Goal: Task Accomplishment & Management: Use online tool/utility

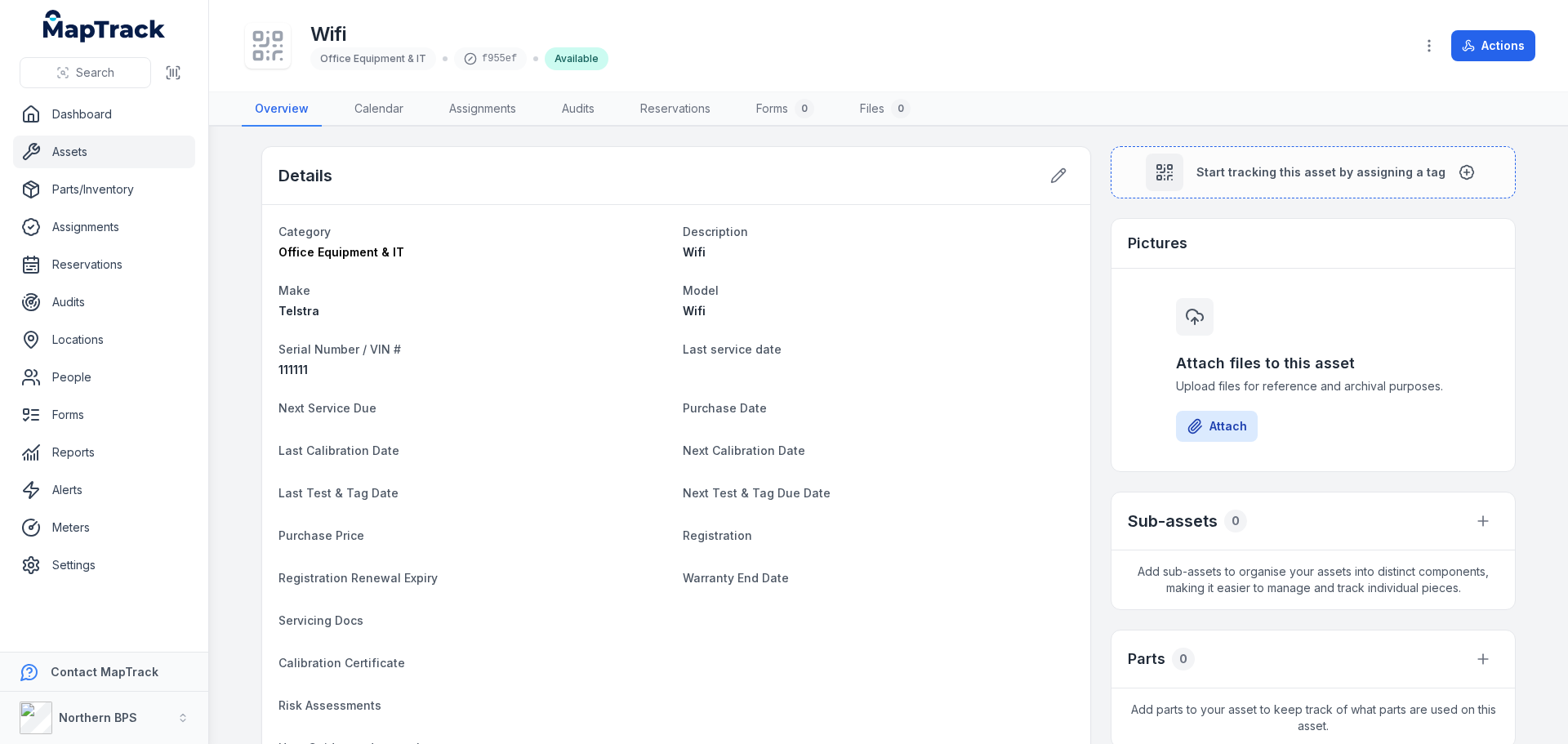
click at [57, 150] on link "Assets" at bounding box center [104, 152] width 182 height 33
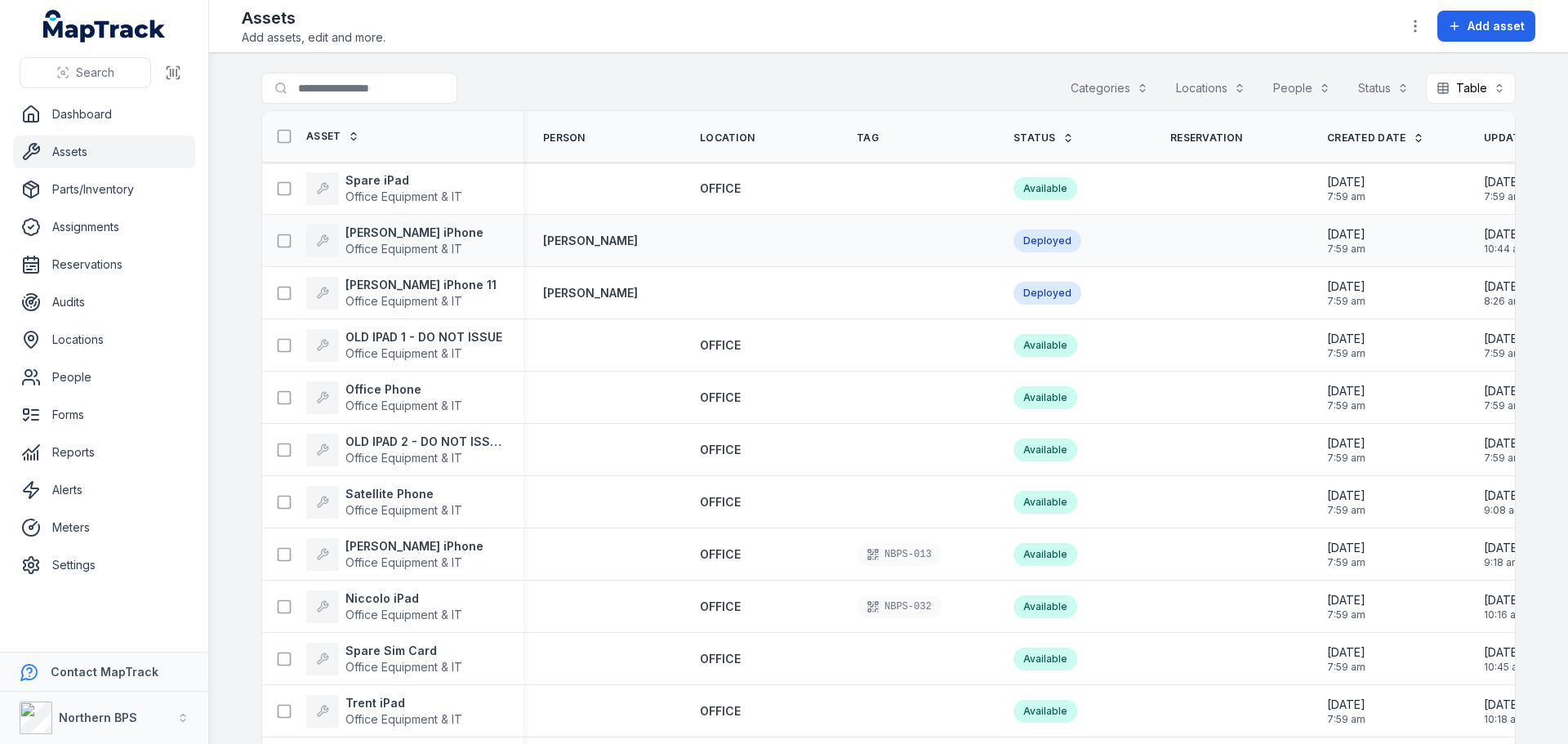
click at [721, 241] on div at bounding box center [758, 240] width 157 height 13
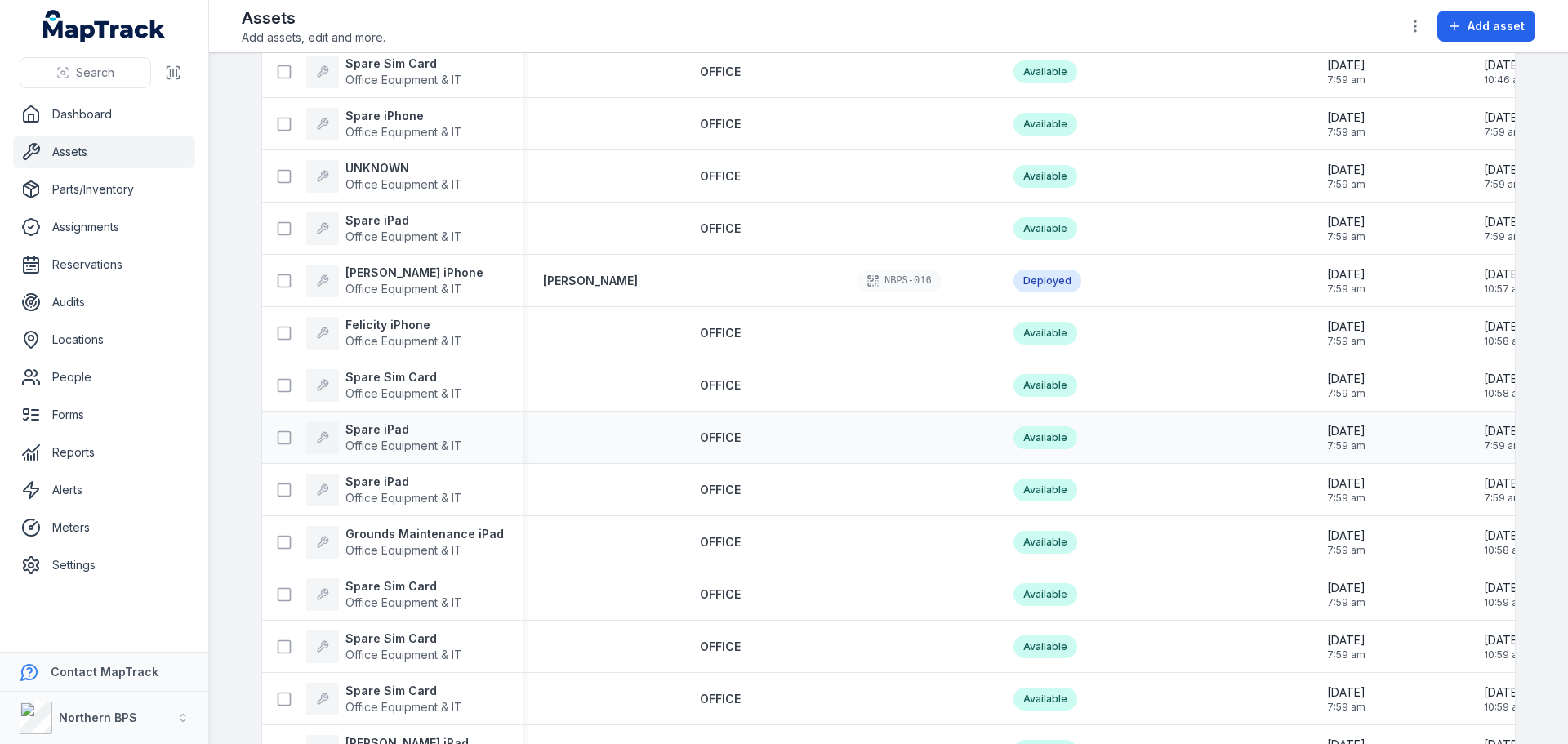
scroll to position [816, 0]
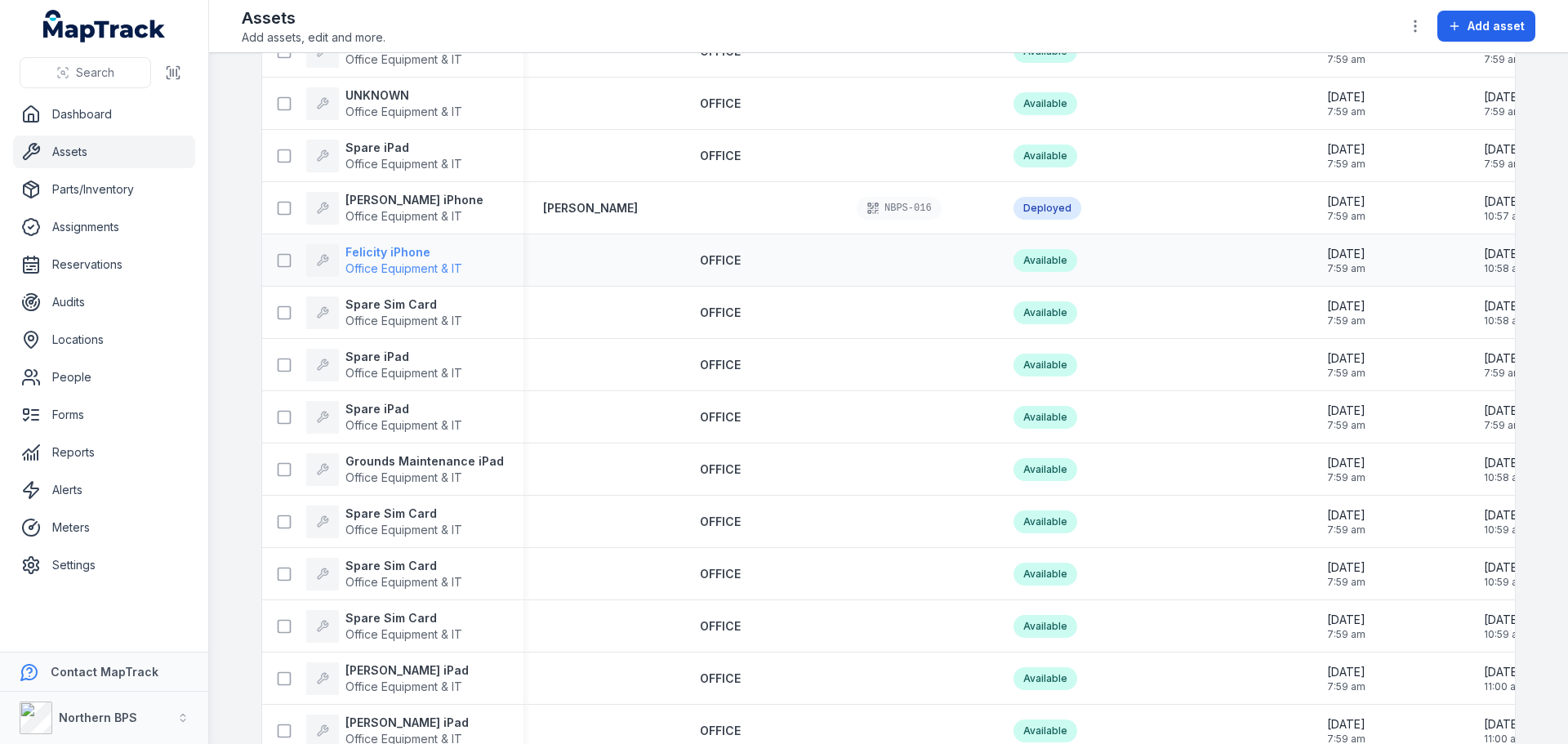
click at [411, 251] on strong "Felicity iPhone" at bounding box center [404, 252] width 116 height 16
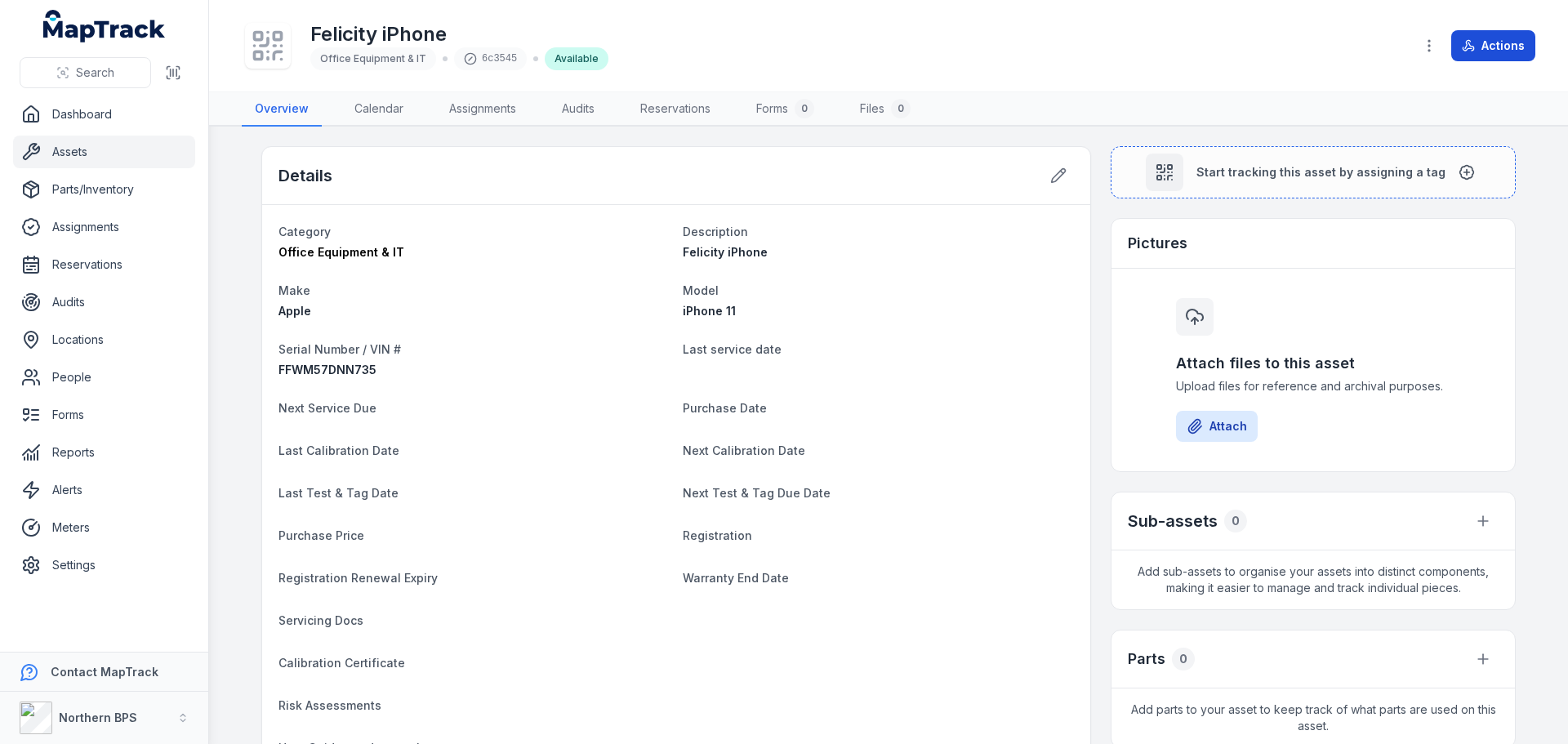
click at [1492, 45] on button "Actions" at bounding box center [1493, 46] width 84 height 31
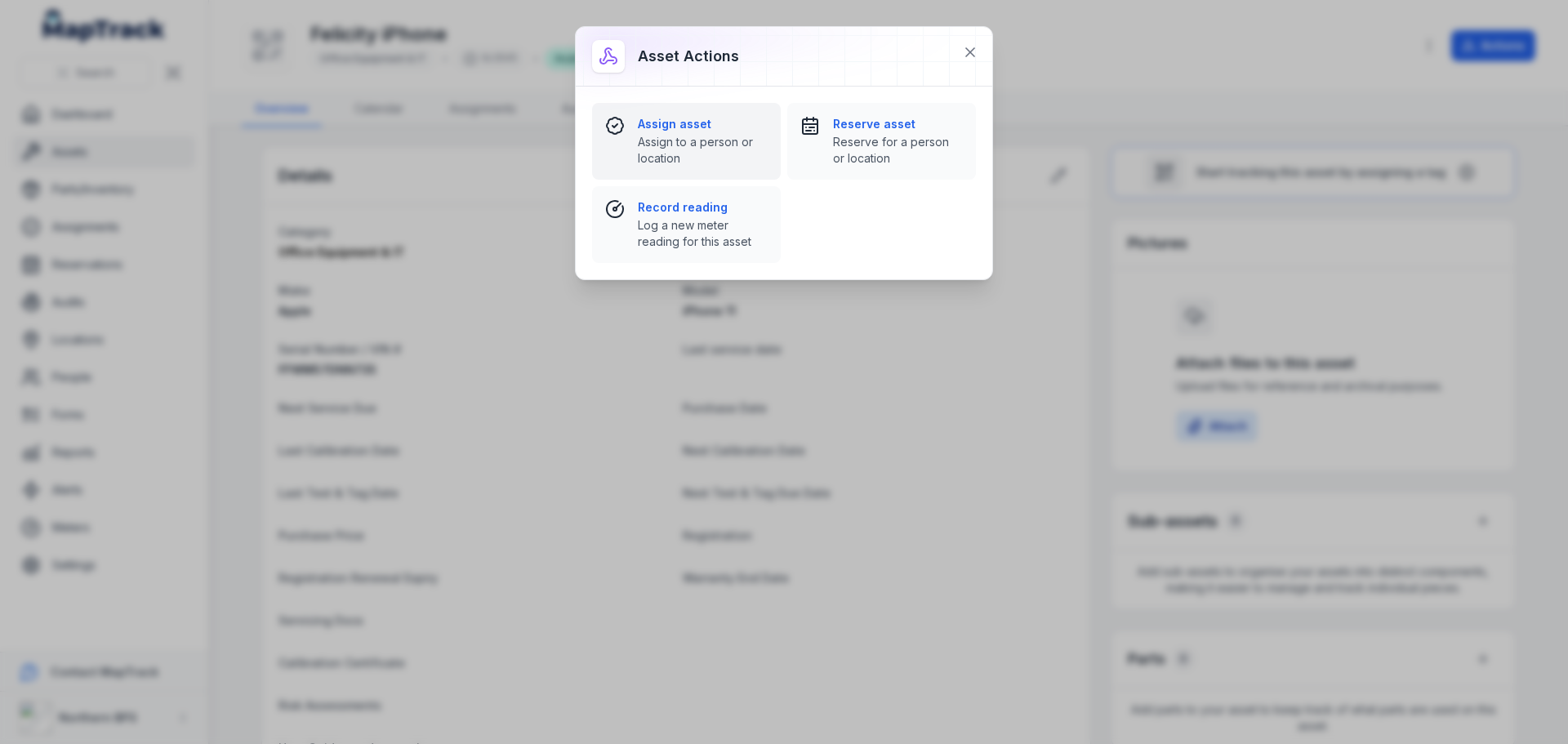
click at [670, 149] on span "Assign to a person or location" at bounding box center [703, 150] width 130 height 33
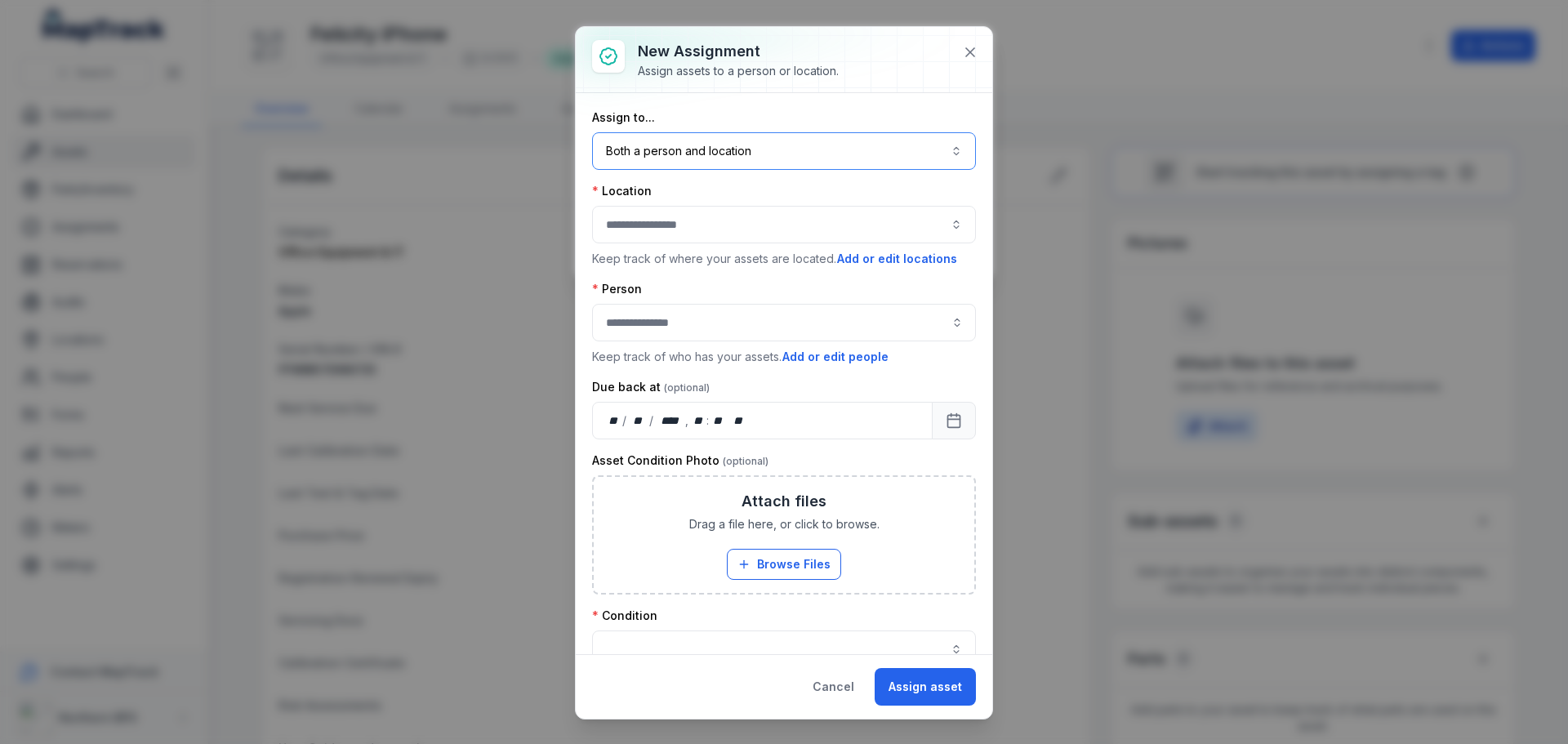
click at [670, 149] on button "Both a person and location ****" at bounding box center [784, 150] width 384 height 37
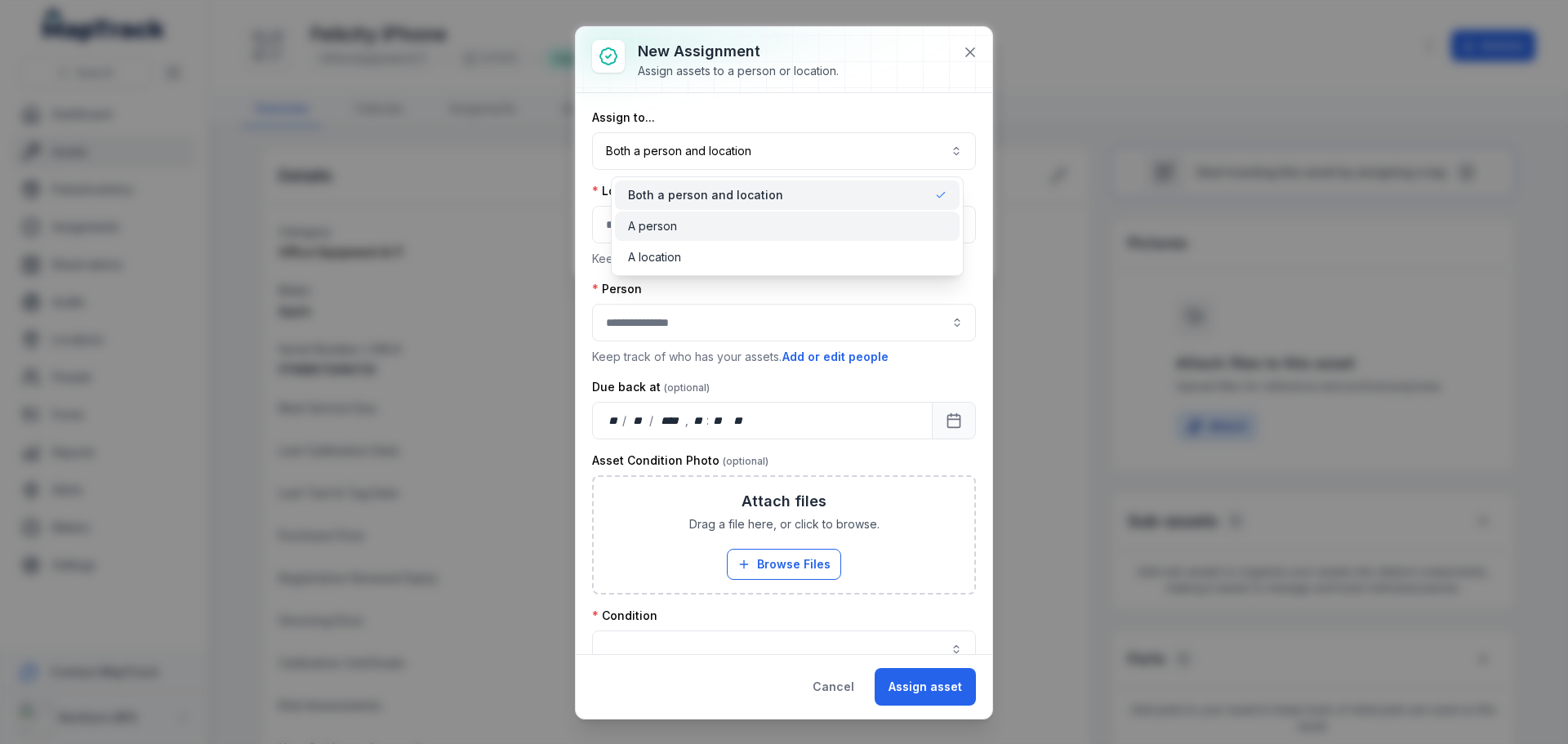
click at [669, 225] on span "A person" at bounding box center [652, 226] width 49 height 16
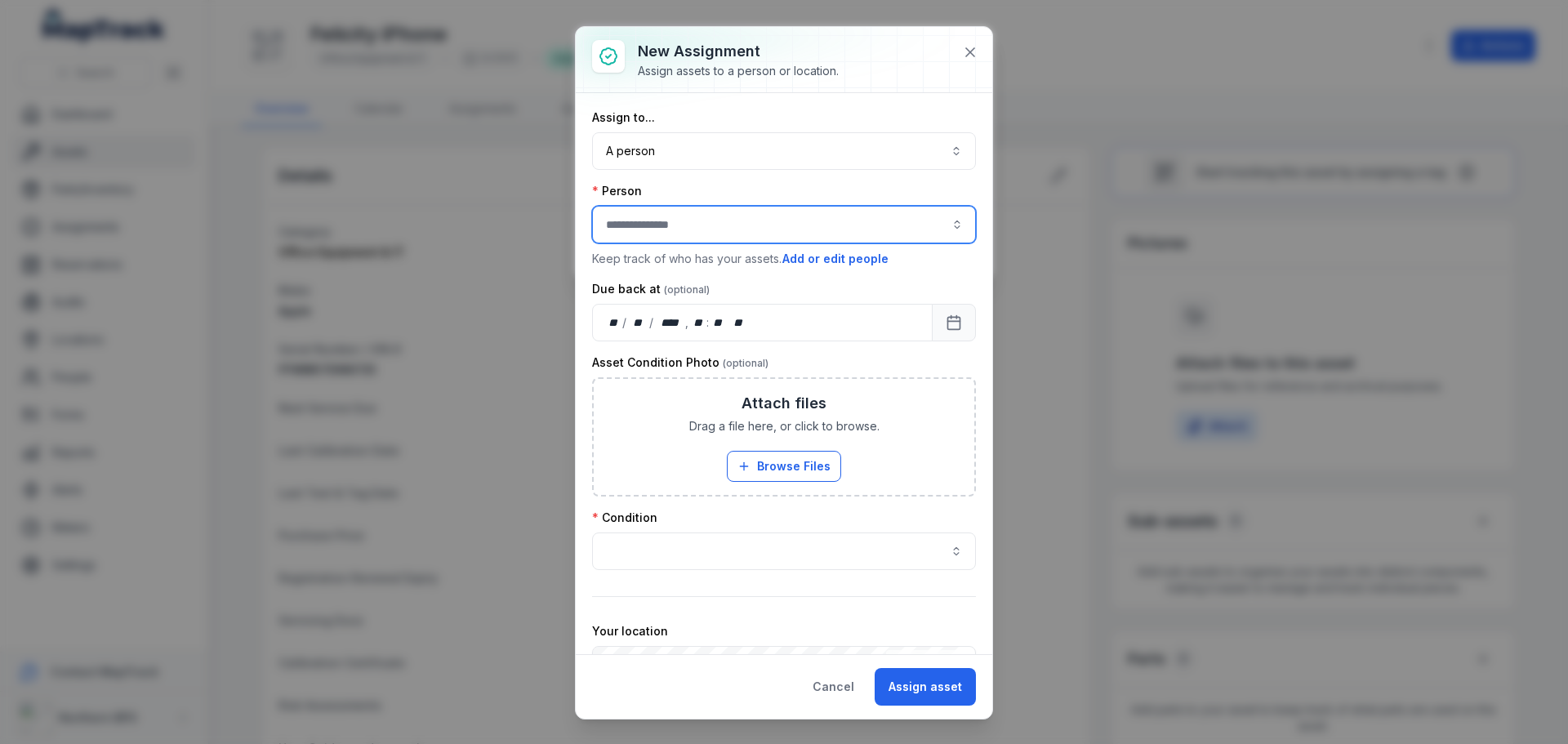
click at [669, 225] on input "assignment-add:person-label" at bounding box center [784, 224] width 384 height 37
click at [678, 268] on div "[PERSON_NAME]" at bounding box center [777, 268] width 337 height 16
type input "**********"
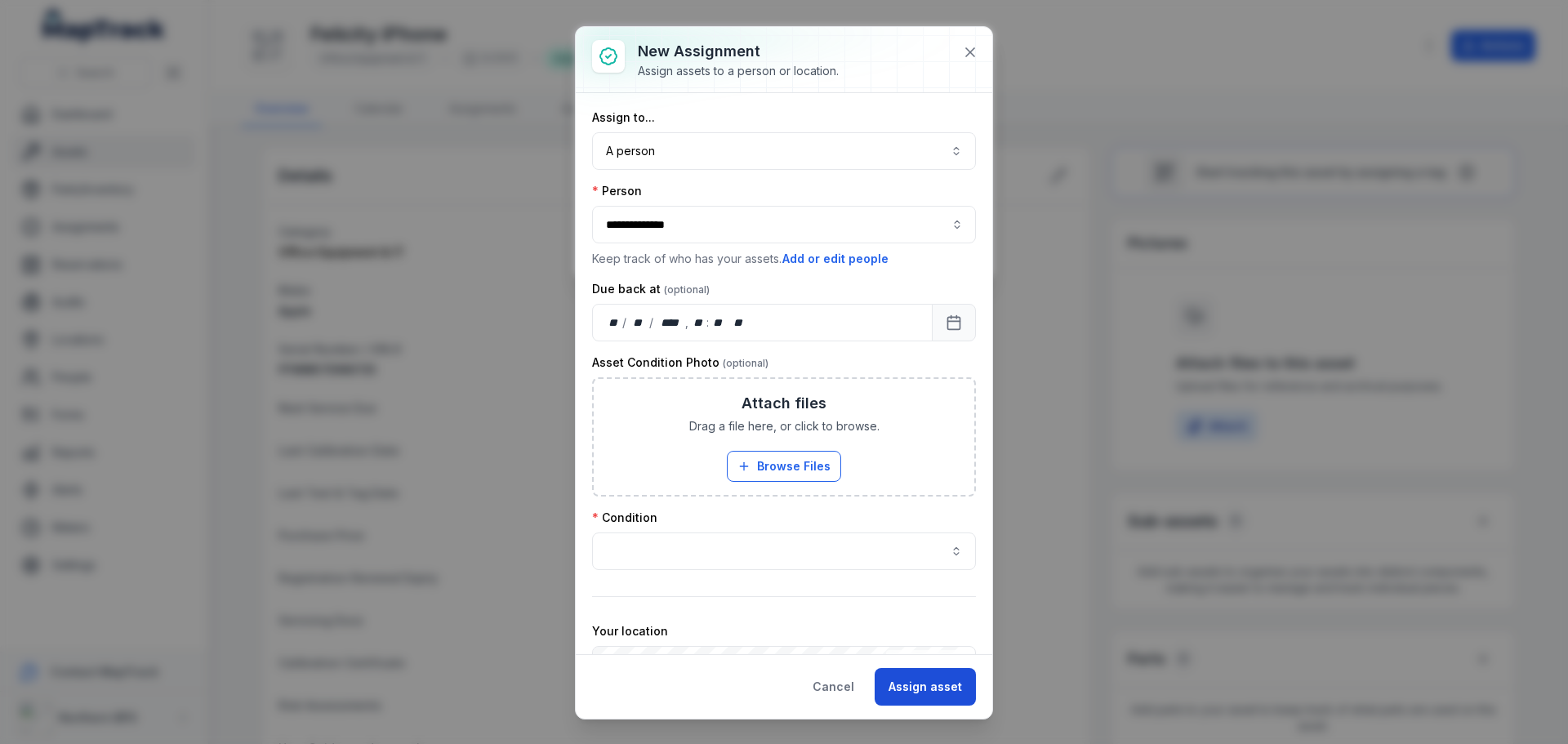
click at [923, 688] on button "Assign asset" at bounding box center [925, 686] width 102 height 37
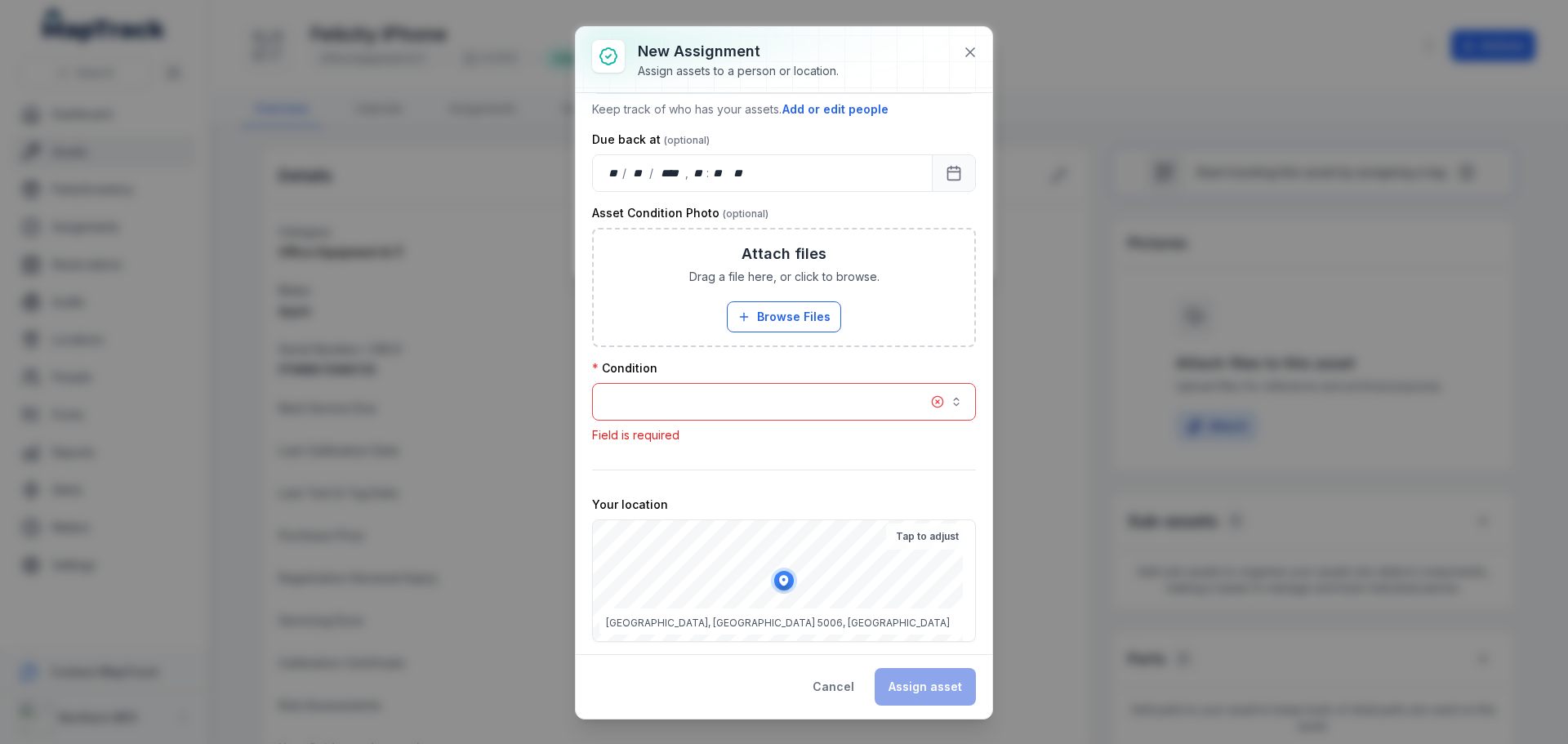
scroll to position [178, 0]
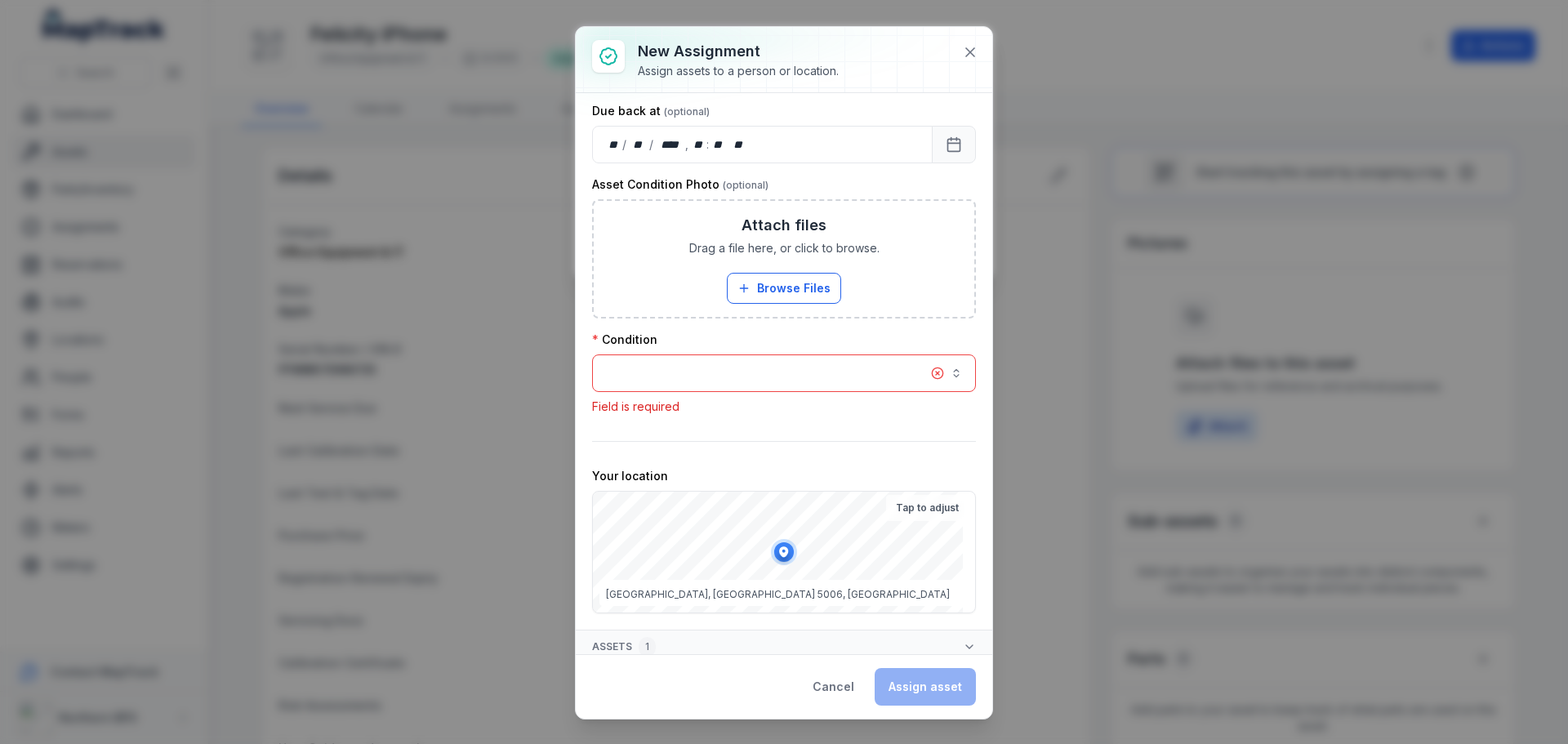
click at [683, 375] on button "button" at bounding box center [784, 372] width 384 height 37
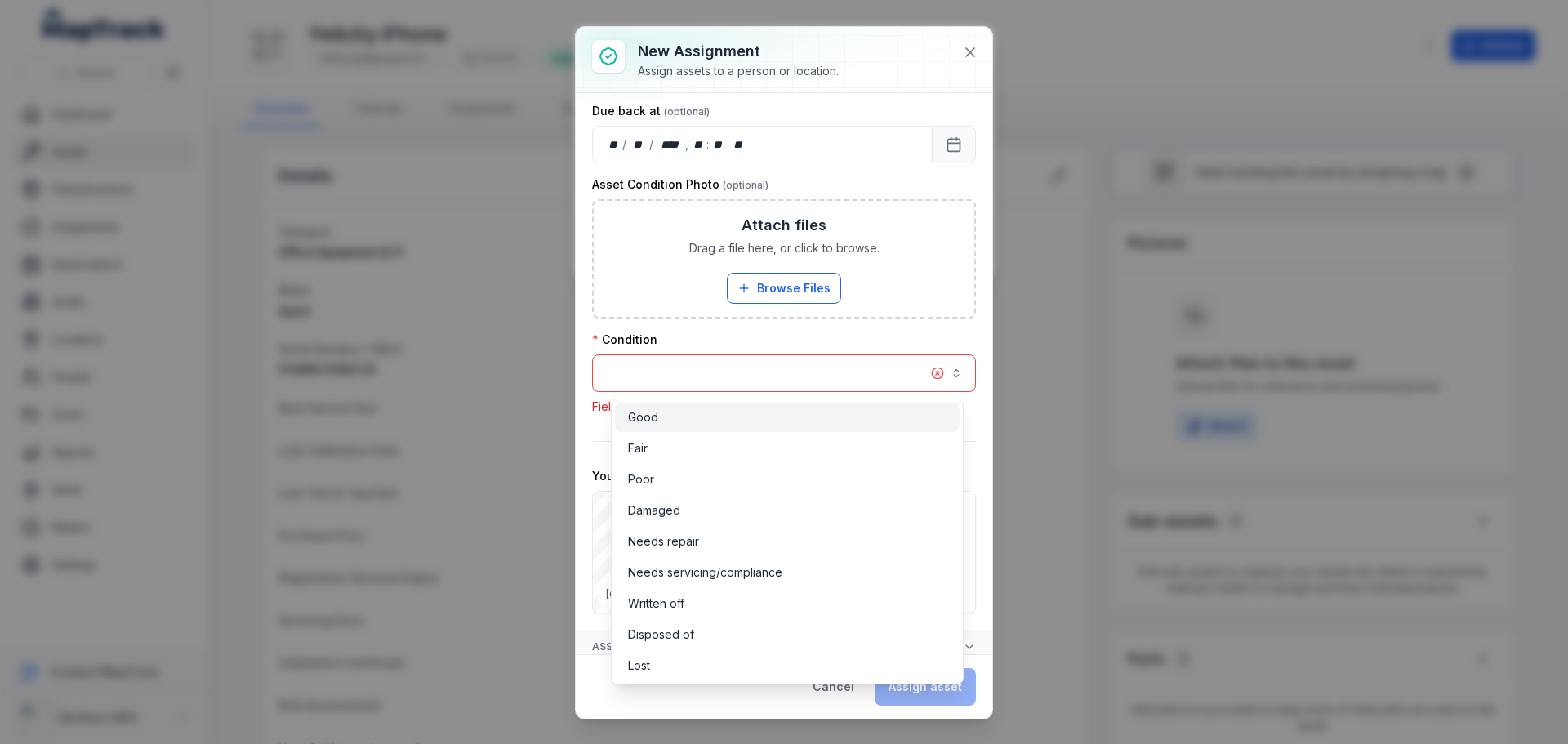
click at [645, 418] on span "Good" at bounding box center [643, 417] width 30 height 16
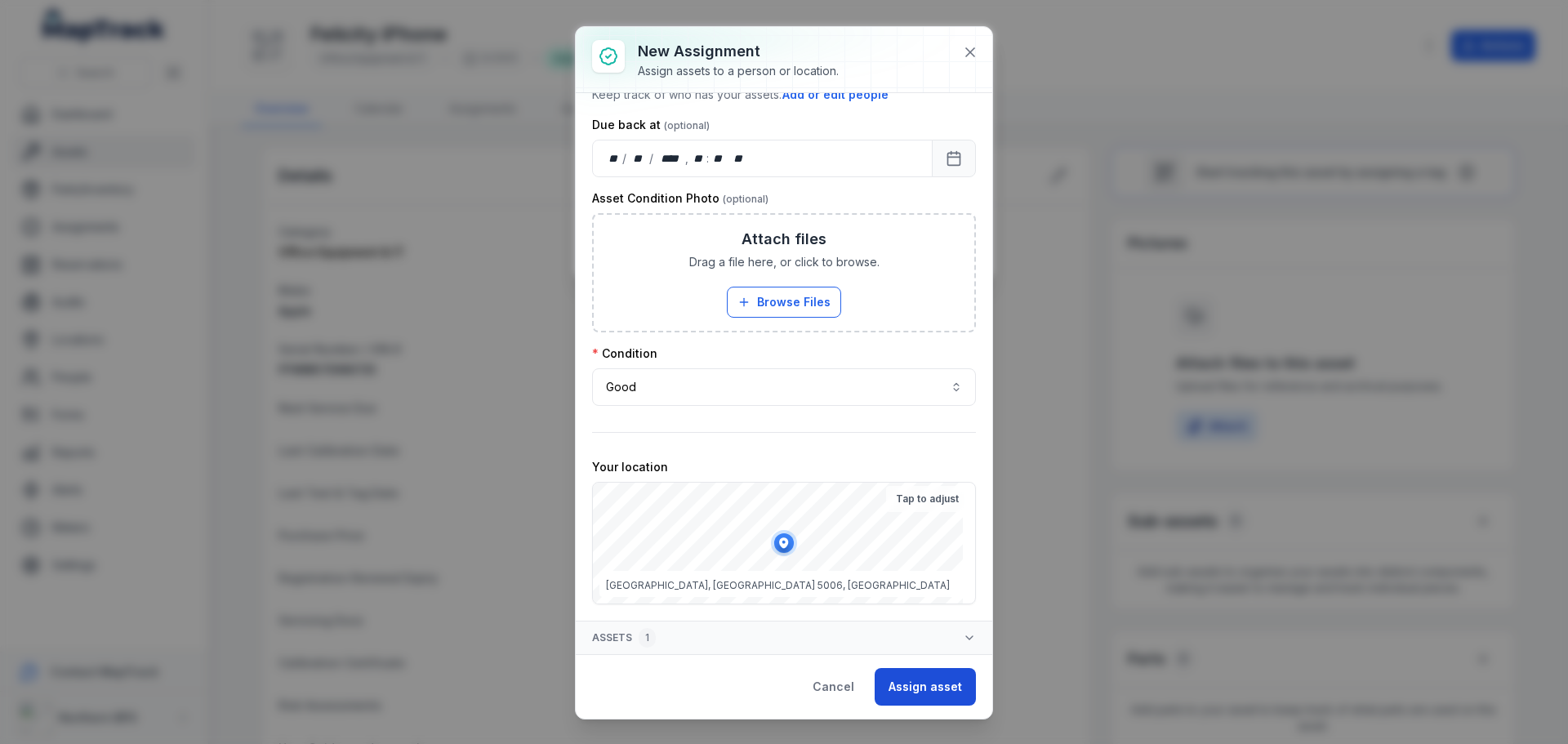
click at [921, 702] on button "Assign asset" at bounding box center [925, 686] width 102 height 37
